Goal: Task Accomplishment & Management: Use online tool/utility

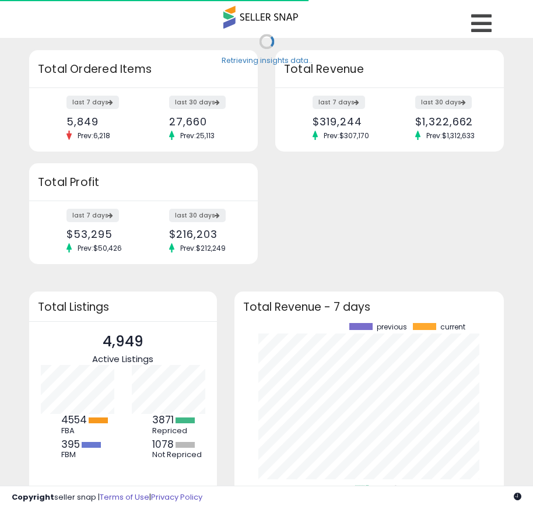
scroll to position [162, 247]
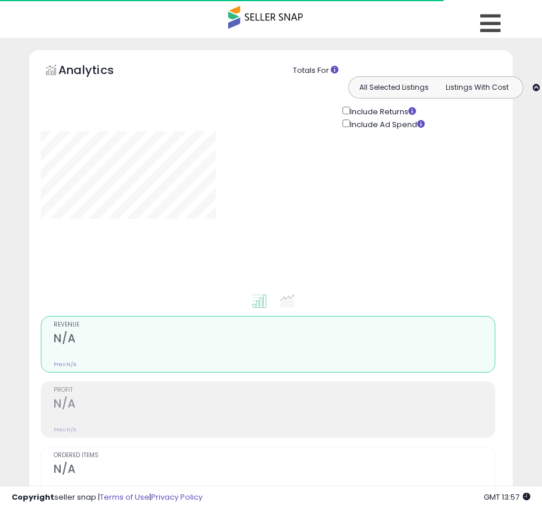
type input "****"
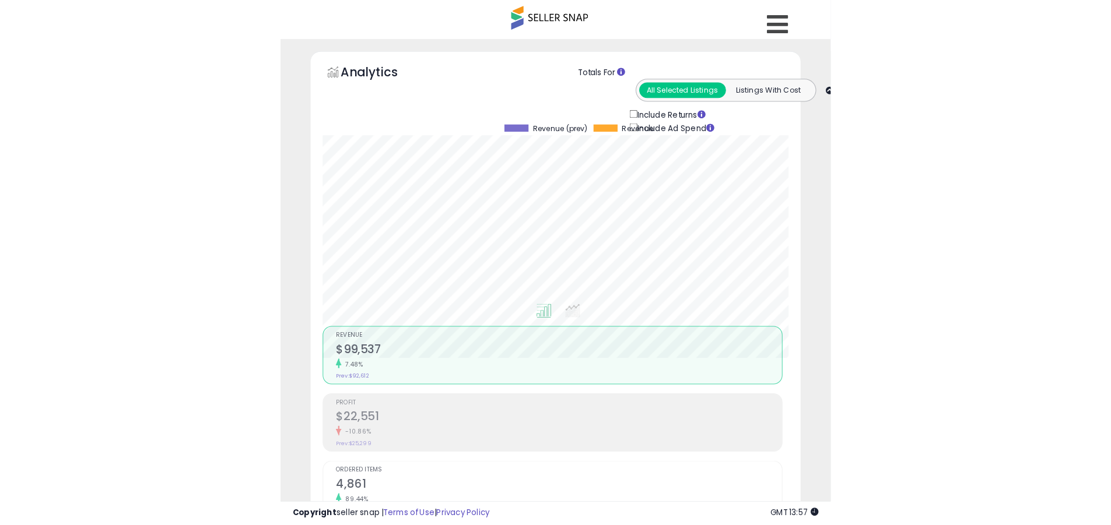
scroll to position [239, 610]
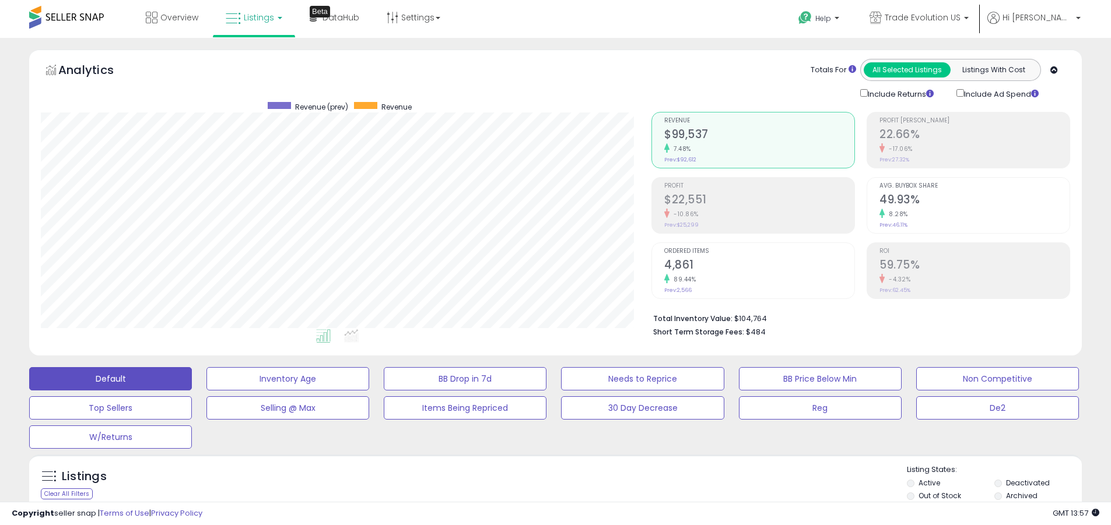
click at [541, 483] on label "Deactivated" at bounding box center [1028, 483] width 44 height 10
click at [541, 496] on label "Archived" at bounding box center [1021, 496] width 31 height 10
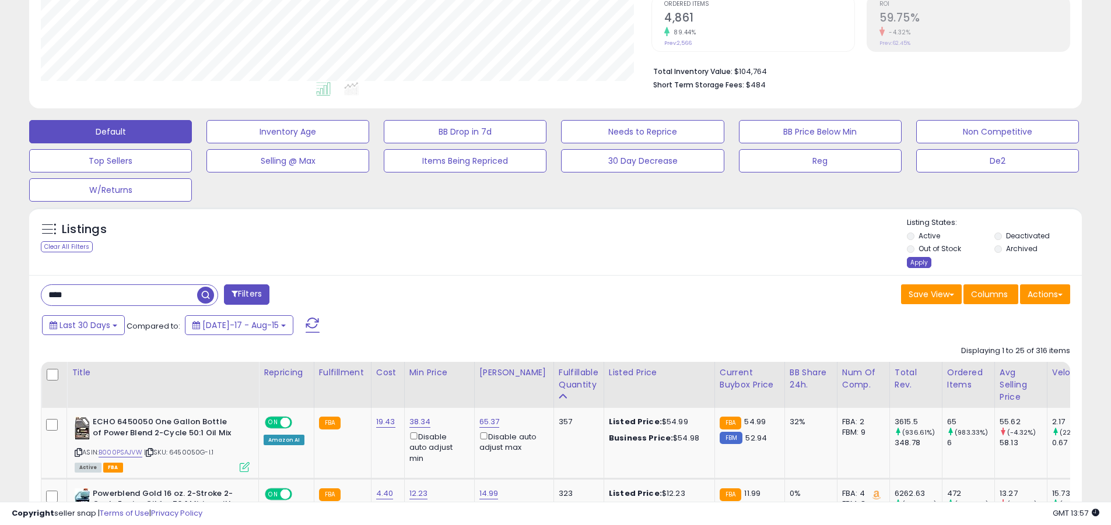
click at [541, 262] on div "Apply" at bounding box center [919, 262] width 24 height 11
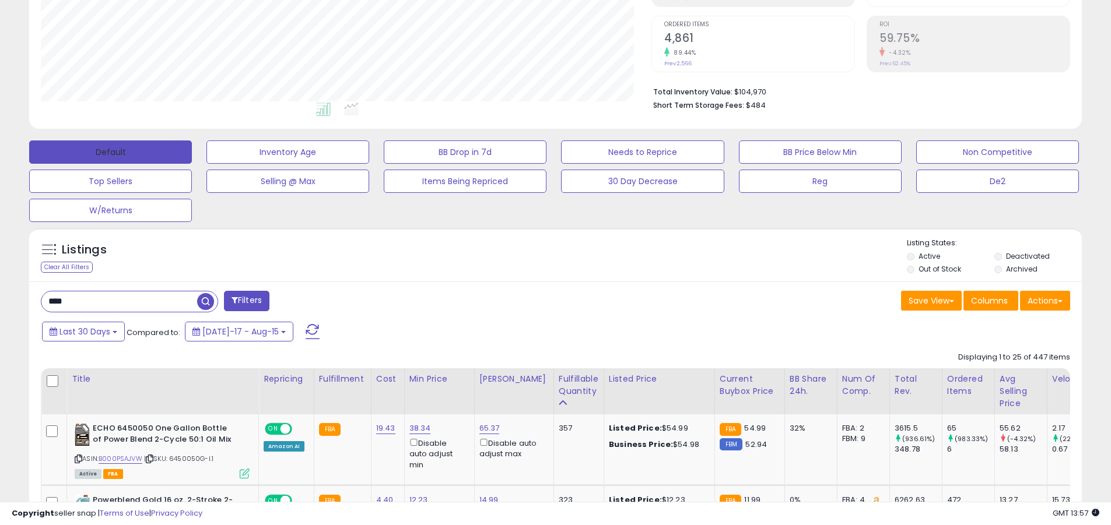
click at [110, 152] on button "Default" at bounding box center [110, 152] width 163 height 23
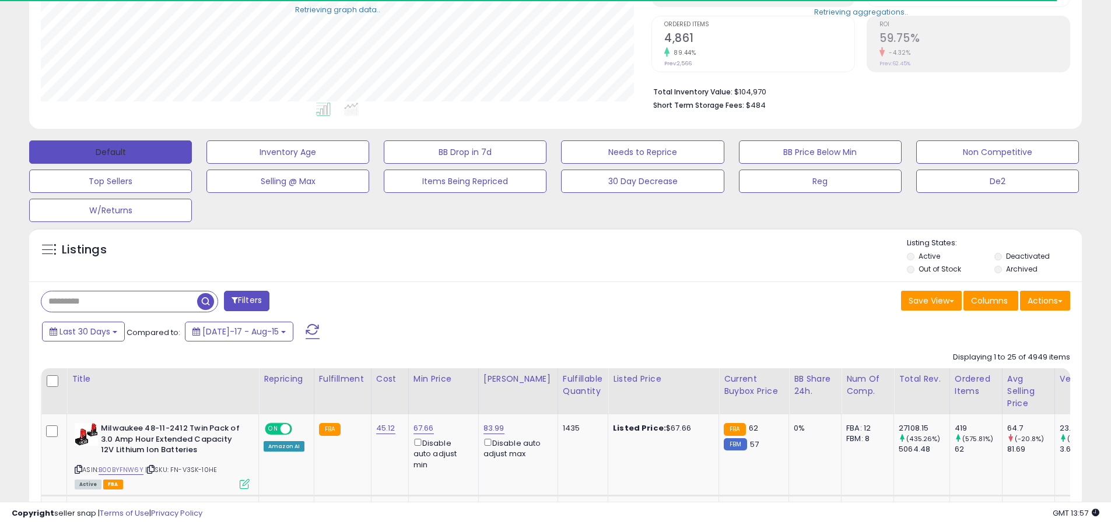
scroll to position [582755, 582383]
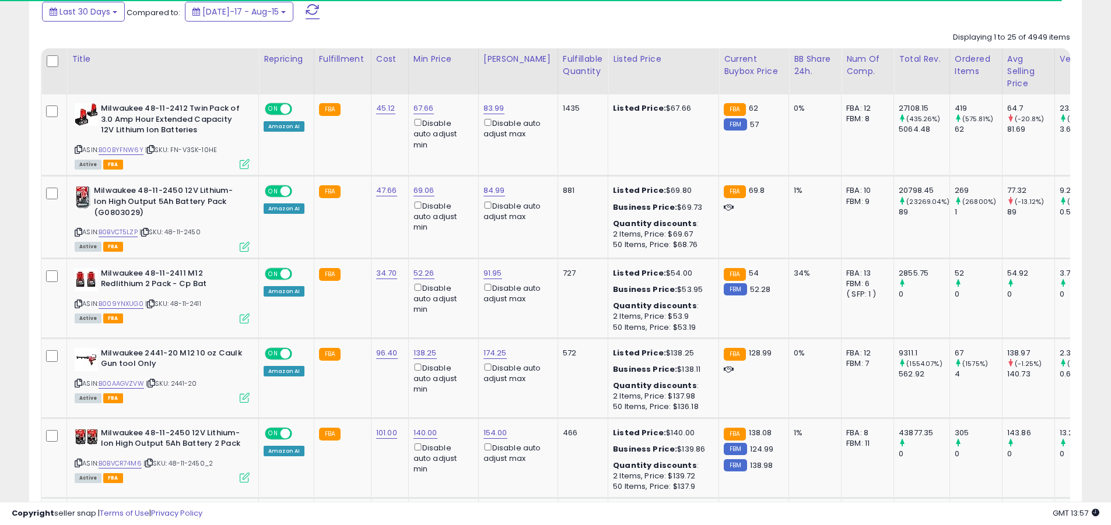
click at [305, 11] on span at bounding box center [312, 11] width 14 height 15
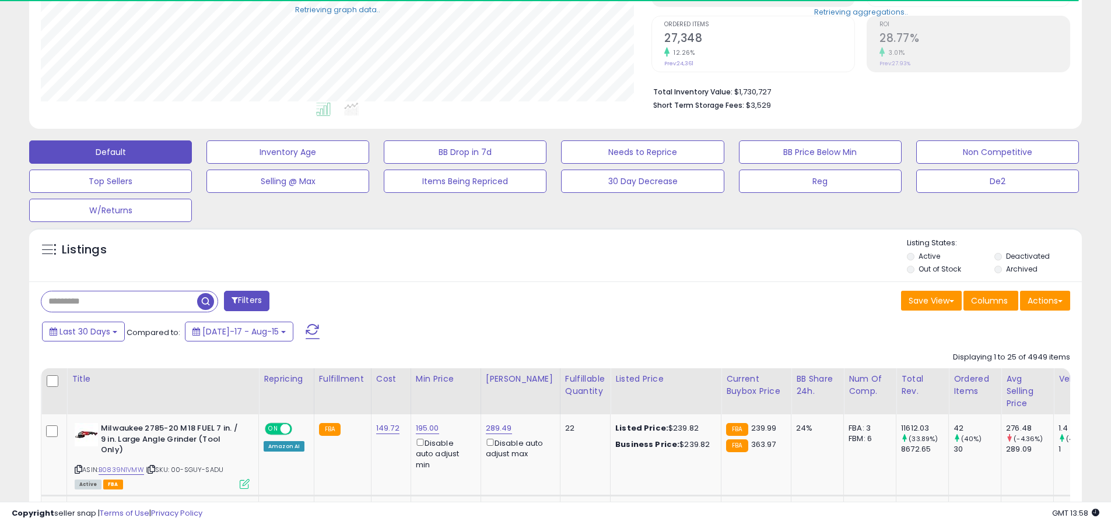
scroll to position [239, 610]
click at [119, 301] on input "text" at bounding box center [119, 301] width 156 height 20
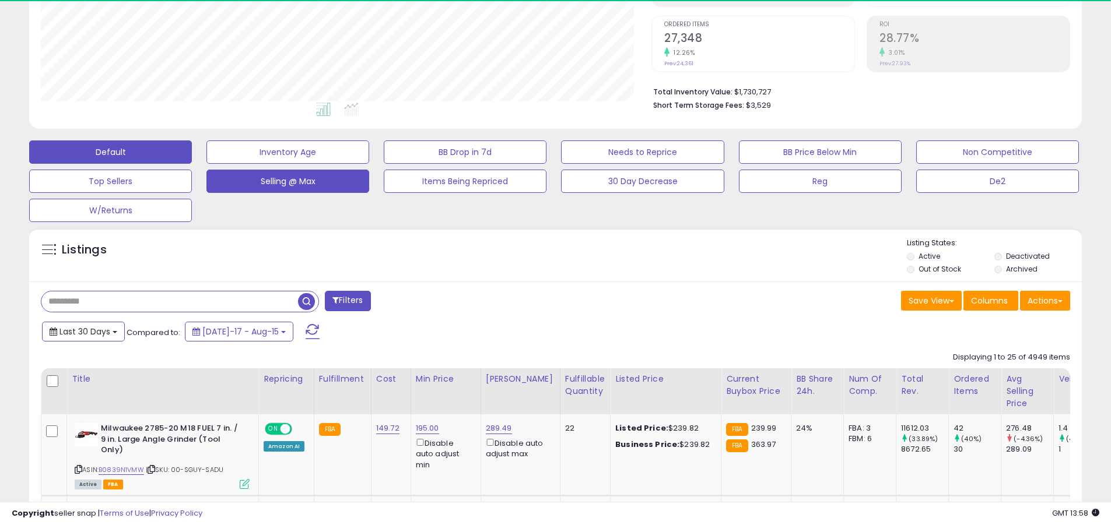
click at [83, 331] on span "Last 30 Days" at bounding box center [84, 332] width 51 height 12
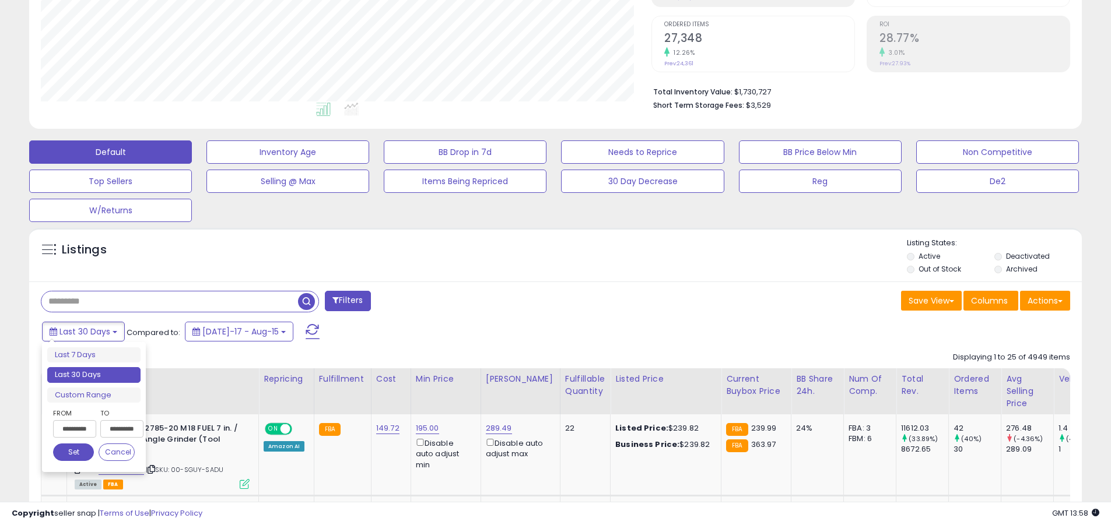
click at [94, 375] on li "Last 30 Days" at bounding box center [93, 375] width 93 height 16
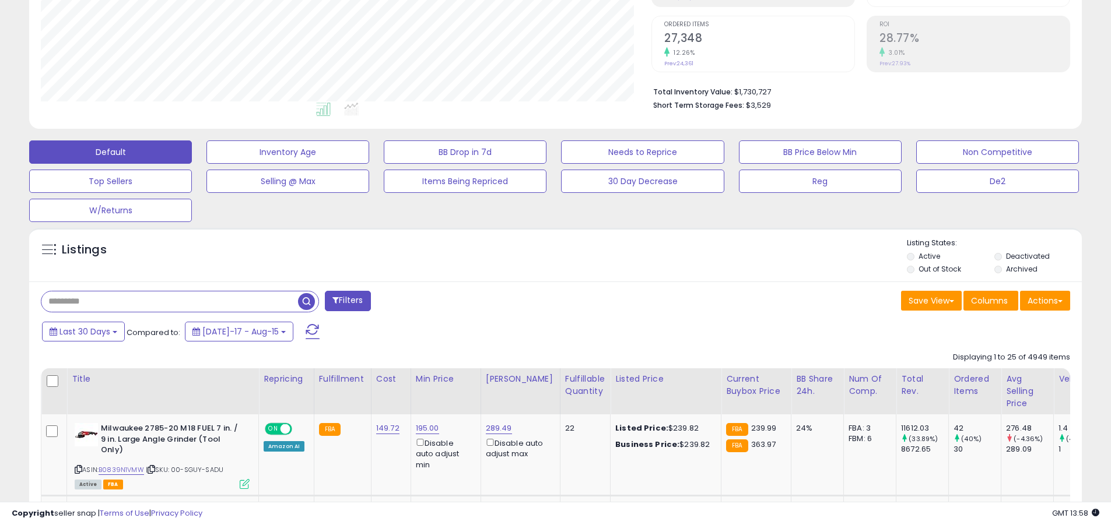
click at [170, 301] on input "text" at bounding box center [169, 301] width 257 height 20
click at [308, 300] on span "button" at bounding box center [306, 301] width 17 height 17
click at [541, 300] on button "Actions" at bounding box center [1045, 301] width 50 height 20
click at [0, 0] on link "Export All Columns" at bounding box center [0, 0] width 0 height 0
